Goal: Task Accomplishment & Management: Complete application form

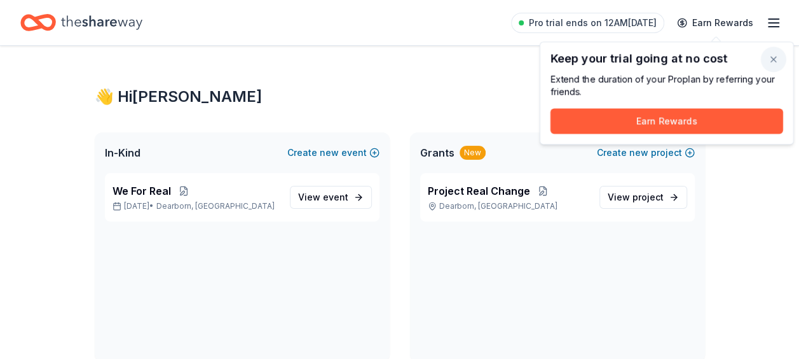
click at [775, 57] on button "button" at bounding box center [773, 58] width 25 height 25
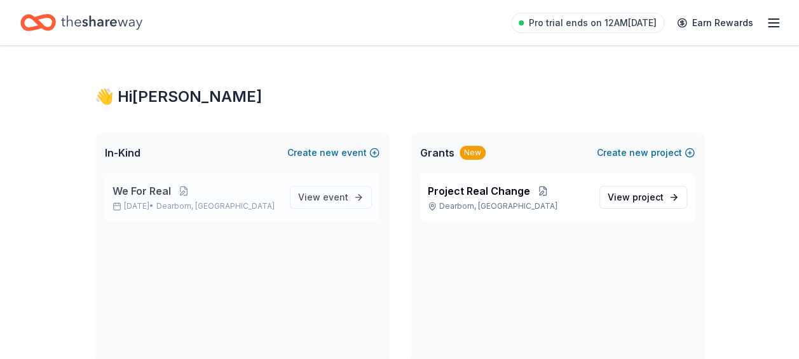
click at [146, 190] on span "We For Real" at bounding box center [142, 190] width 59 height 15
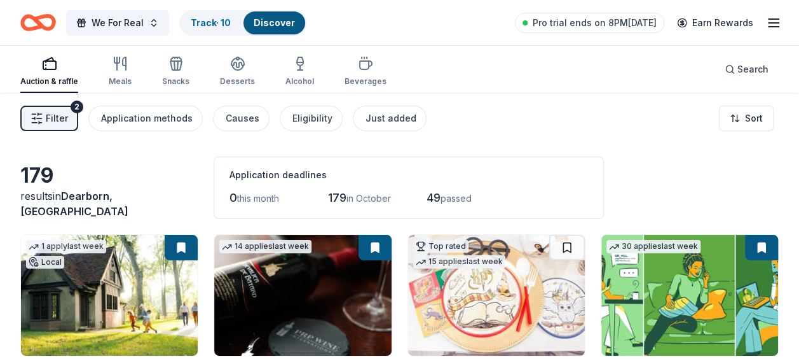
click at [616, 137] on div "Filter 2 Application methods Causes Eligibility Just added Sort" at bounding box center [399, 118] width 799 height 51
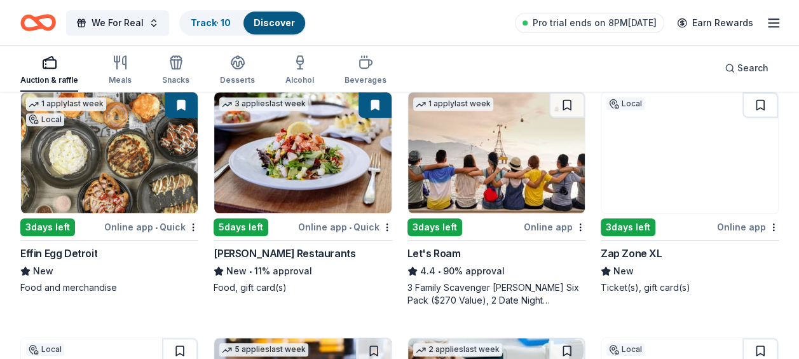
scroll to position [390, 0]
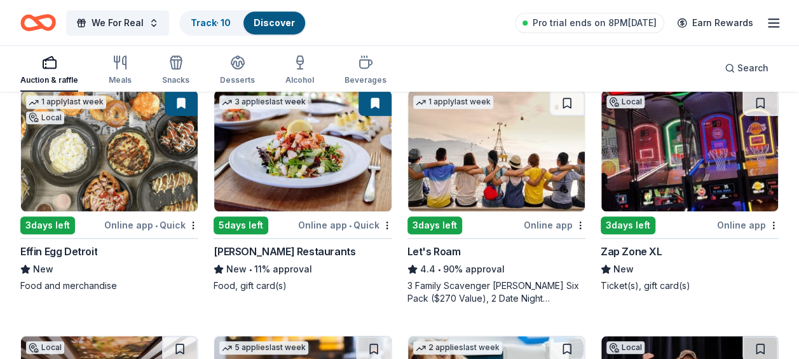
click at [687, 159] on img at bounding box center [690, 150] width 177 height 121
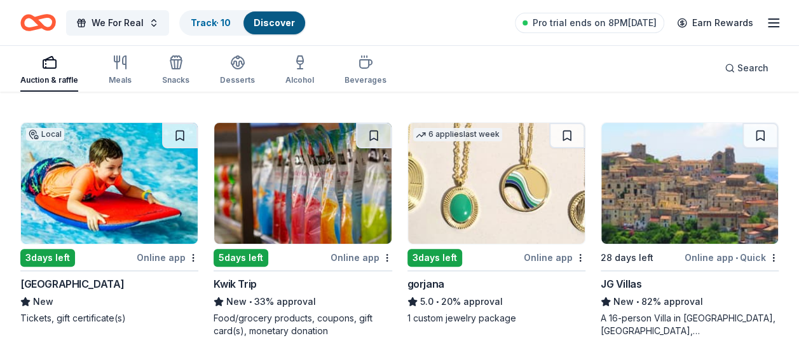
scroll to position [2522, 0]
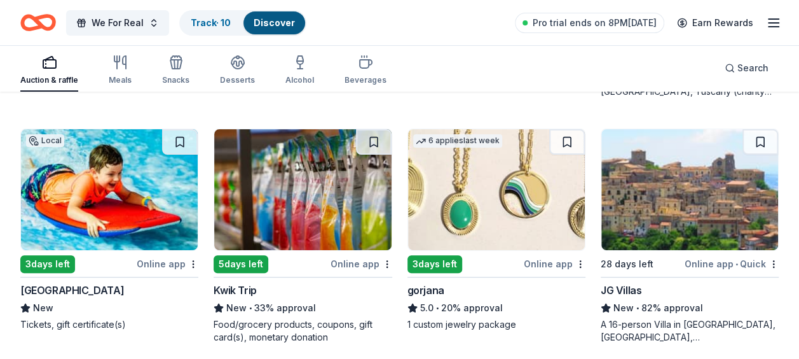
click at [151, 202] on img at bounding box center [109, 189] width 177 height 121
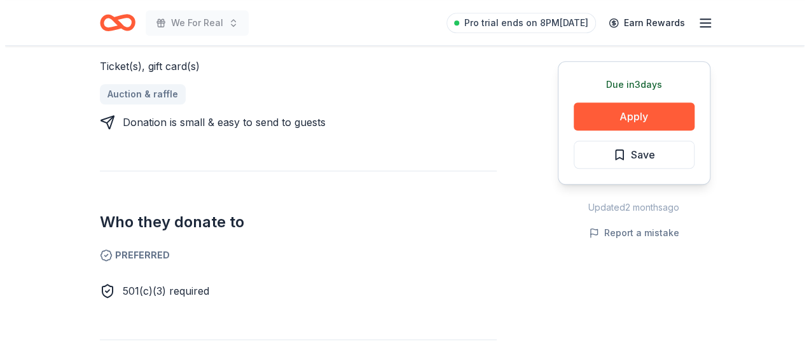
scroll to position [458, 0]
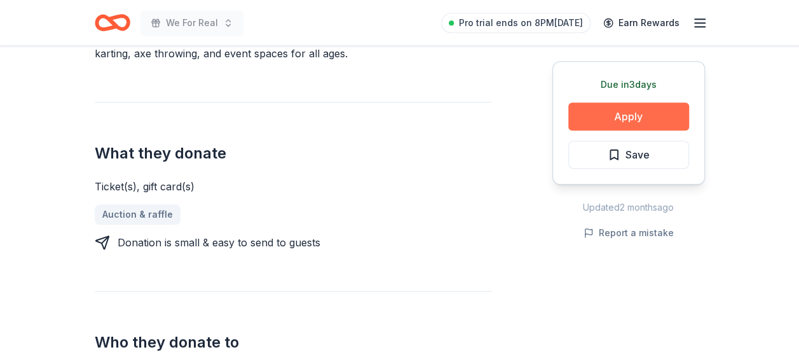
click at [663, 112] on button "Apply" at bounding box center [629, 116] width 121 height 28
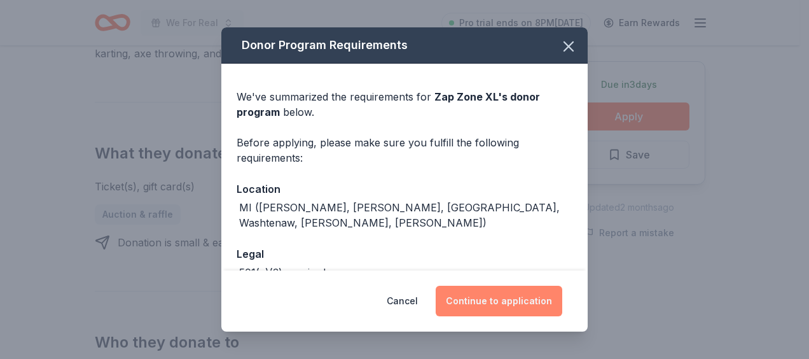
click at [479, 303] on button "Continue to application" at bounding box center [499, 301] width 127 height 31
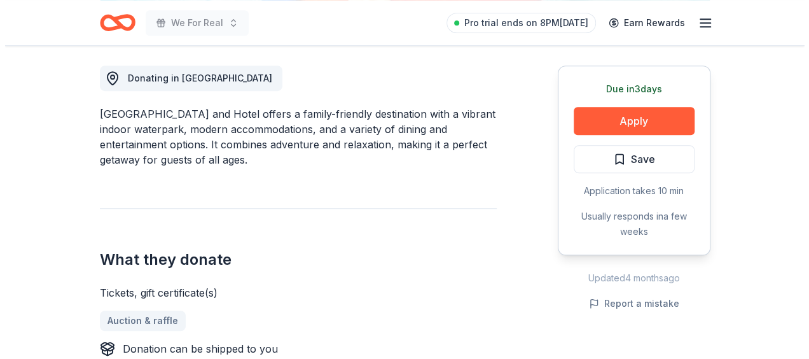
scroll to position [349, 0]
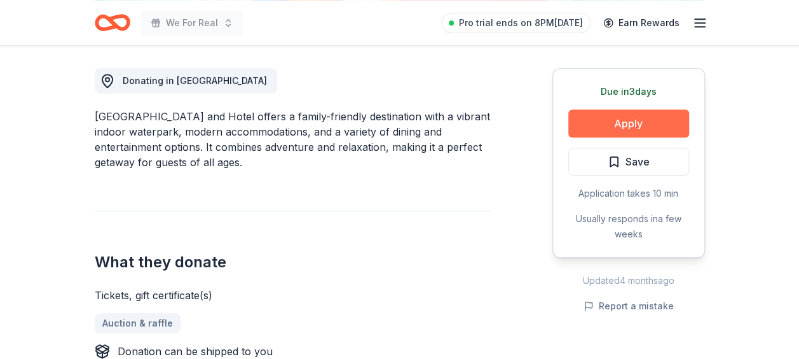
click at [642, 114] on button "Apply" at bounding box center [629, 123] width 121 height 28
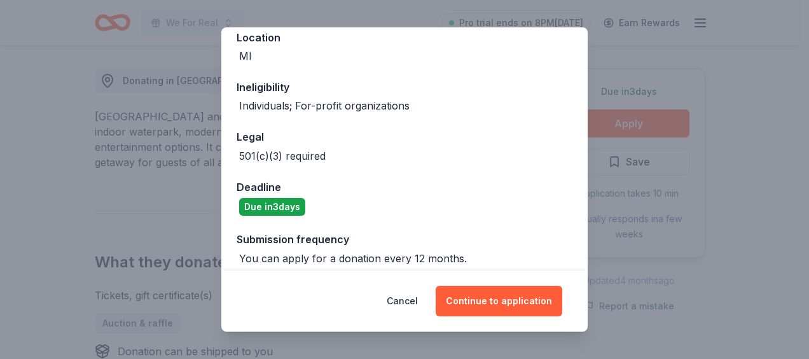
scroll to position [162, 0]
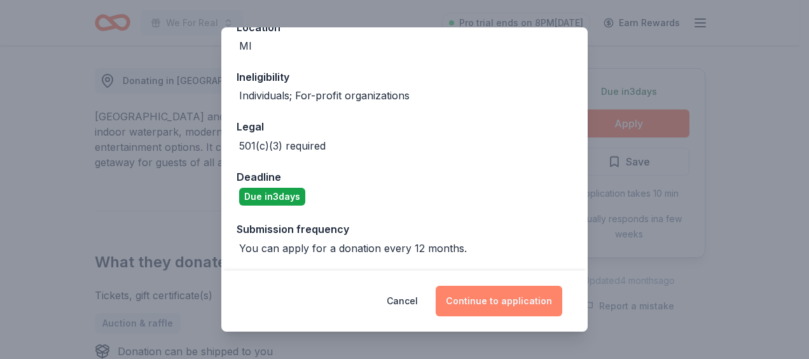
click at [525, 300] on button "Continue to application" at bounding box center [499, 301] width 127 height 31
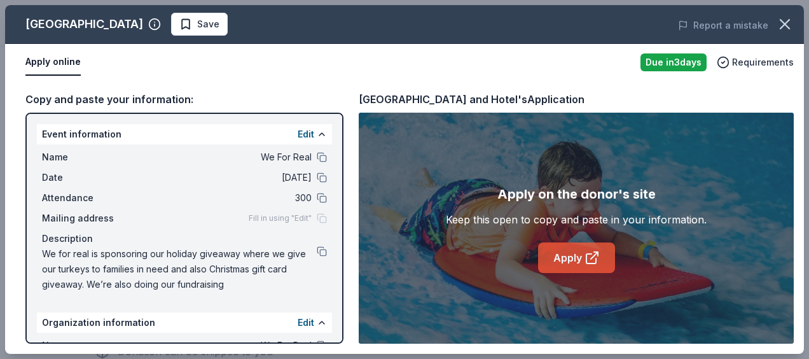
click at [553, 252] on link "Apply" at bounding box center [576, 257] width 77 height 31
